Goal: Use online tool/utility

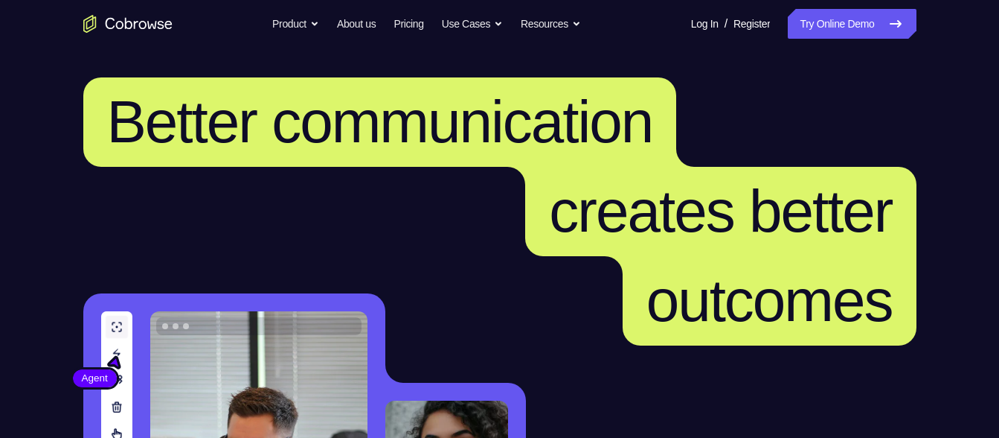
click at [816, 19] on link "Try Online Demo" at bounding box center [852, 24] width 128 height 30
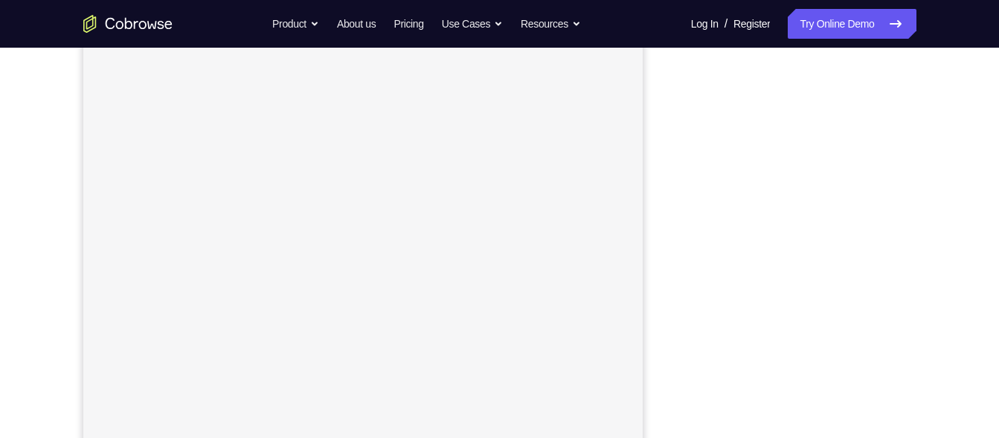
scroll to position [220, 0]
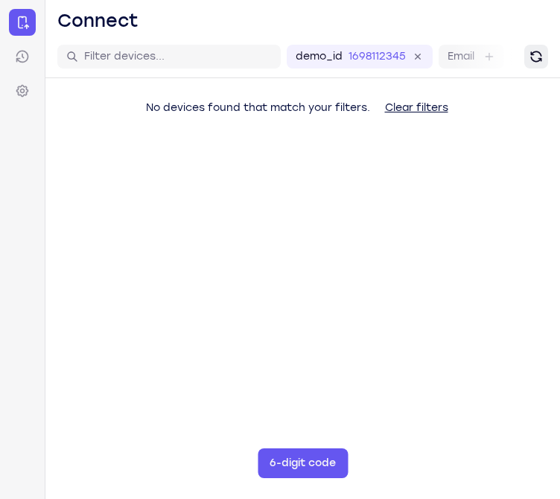
click at [535, 65] on button "Refresh" at bounding box center [536, 57] width 24 height 24
